Goal: Information Seeking & Learning: Learn about a topic

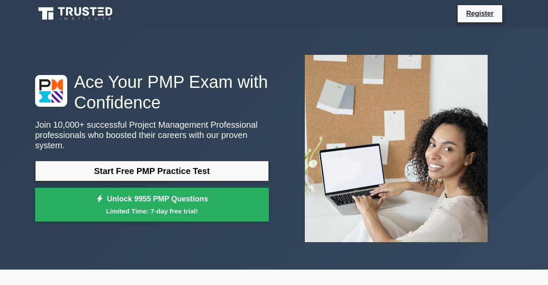
click at [259, 171] on link "Start Free PMP Practice Test" at bounding box center [152, 171] width 234 height 21
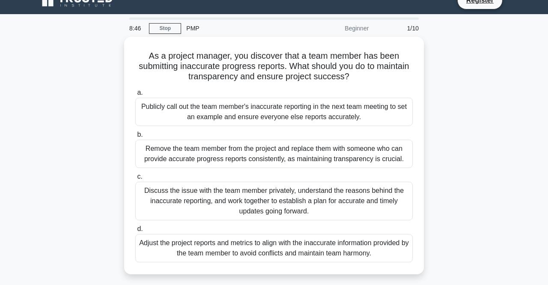
scroll to position [13, 0]
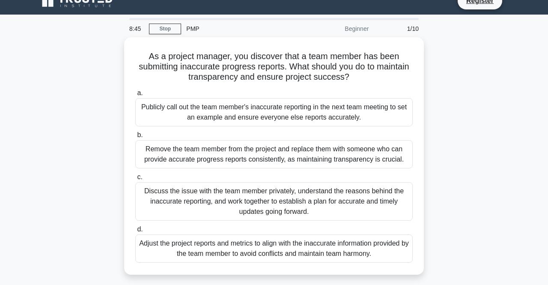
click at [356, 215] on div "Discuss the issue with the team member privately, understand the reasons behind…" at bounding box center [274, 201] width 278 height 39
click at [135, 180] on input "c. Discuss the issue with the team member privately, understand the reasons beh…" at bounding box center [135, 177] width 0 height 6
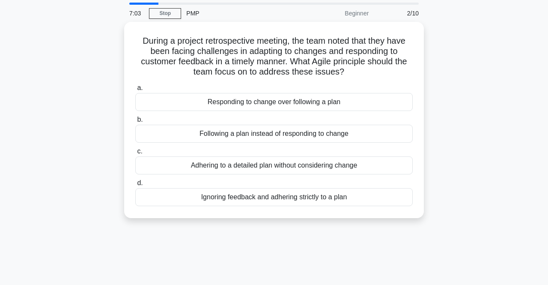
scroll to position [28, 0]
click at [379, 100] on div "Responding to change over following a plan" at bounding box center [274, 102] width 278 height 18
click at [135, 91] on input "a. Responding to change over following a plan" at bounding box center [135, 89] width 0 height 6
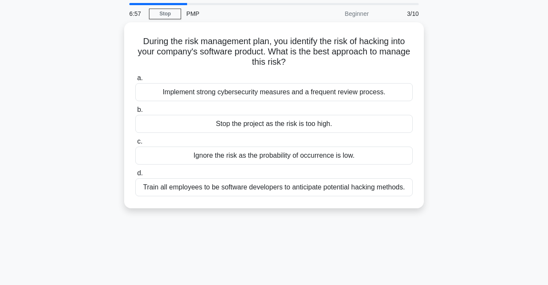
scroll to position [0, 0]
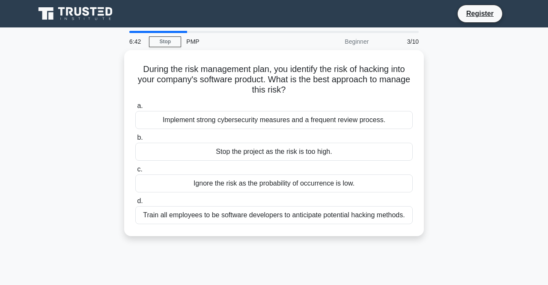
click at [382, 117] on div "Implement strong cybersecurity measures and a frequent review process." at bounding box center [274, 120] width 278 height 18
click at [135, 109] on input "a. Implement strong cybersecurity measures and a frequent review process." at bounding box center [135, 106] width 0 height 6
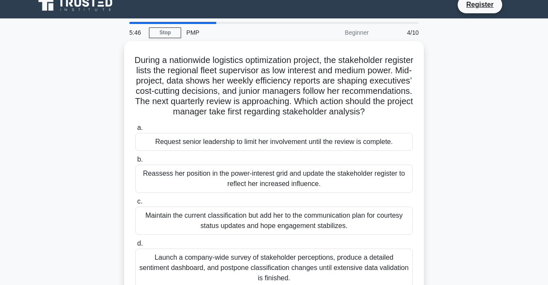
scroll to position [9, 0]
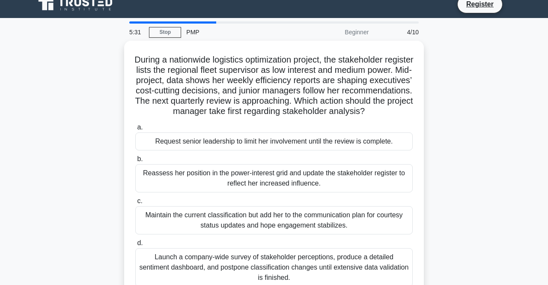
click at [387, 188] on div "Reassess her position in the power-interest grid and update the stakeholder reg…" at bounding box center [274, 178] width 278 height 28
click at [135, 162] on input "b. Reassess her position in the power-interest grid and update the stakeholder …" at bounding box center [135, 159] width 0 height 6
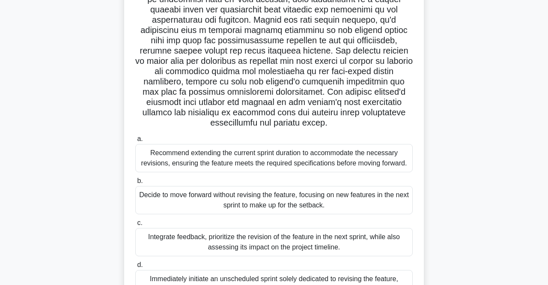
scroll to position [111, 0]
click at [389, 238] on div "Integrate feedback, prioritize the revision of the feature in the next sprint, …" at bounding box center [274, 242] width 278 height 28
click at [135, 225] on input "c. Integrate feedback, prioritize the revision of the feature in the next sprin…" at bounding box center [135, 223] width 0 height 6
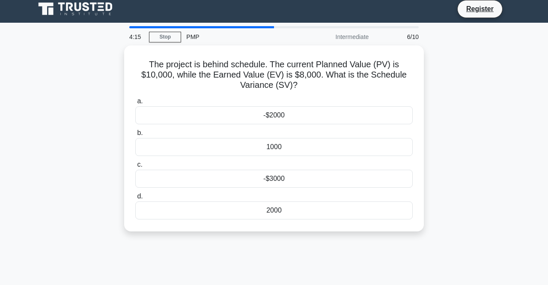
scroll to position [0, 0]
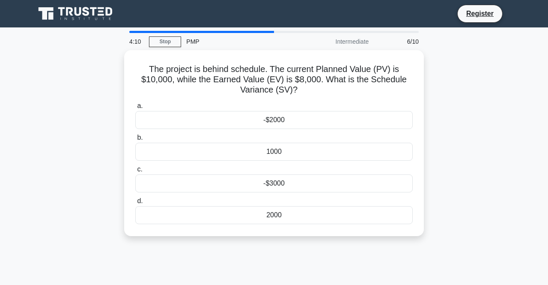
click at [382, 123] on div "-$2000" at bounding box center [274, 120] width 278 height 18
click at [135, 109] on input "a. -$2000" at bounding box center [135, 106] width 0 height 6
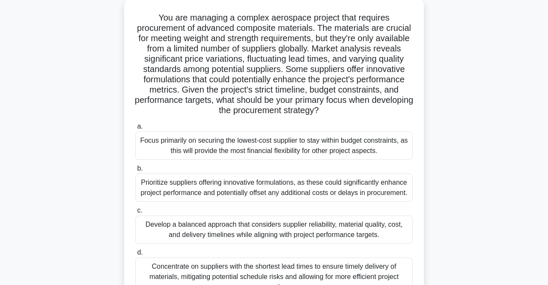
scroll to position [51, 0]
click at [387, 230] on div "Develop a balanced approach that considers supplier reliability, material quali…" at bounding box center [274, 230] width 278 height 28
click at [135, 213] on input "c. Develop a balanced approach that considers supplier reliability, material qu…" at bounding box center [135, 211] width 0 height 6
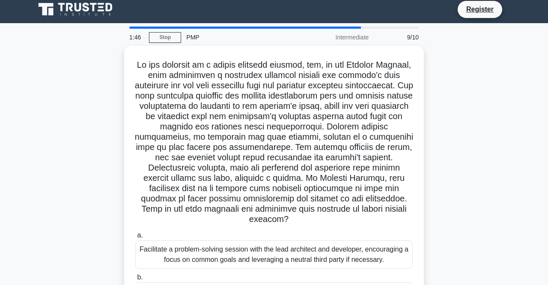
scroll to position [0, 0]
